Goal: Information Seeking & Learning: Learn about a topic

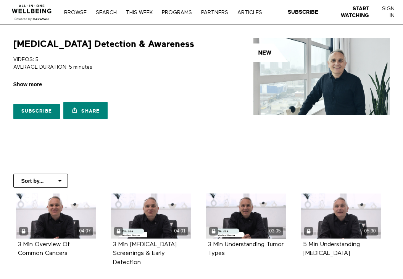
click at [36, 81] on span "Show more" at bounding box center [27, 85] width 29 height 8
click at [0, 0] on input "Show more Show less" at bounding box center [0, 0] width 0 height 0
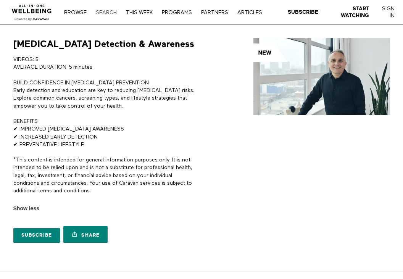
click at [107, 10] on link "Search" at bounding box center [106, 12] width 29 height 5
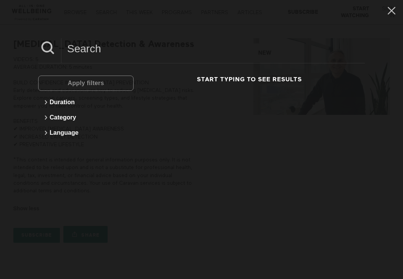
click at [86, 53] on input at bounding box center [213, 48] width 304 height 21
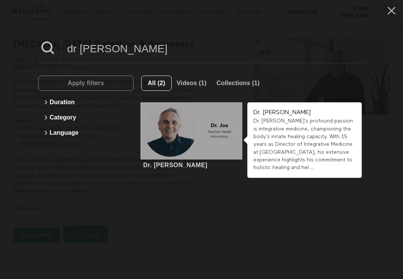
type input "dr joe"
click at [196, 125] on div at bounding box center [192, 130] width 102 height 57
